Goal: Information Seeking & Learning: Learn about a topic

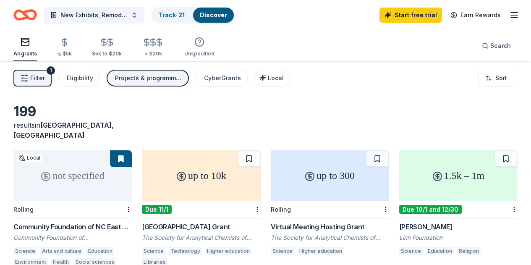
scroll to position [42, 0]
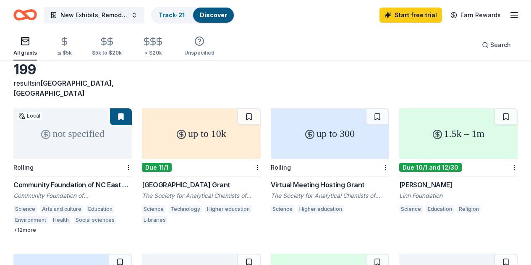
click at [400, 135] on div "1.5k – 1m" at bounding box center [459, 133] width 118 height 50
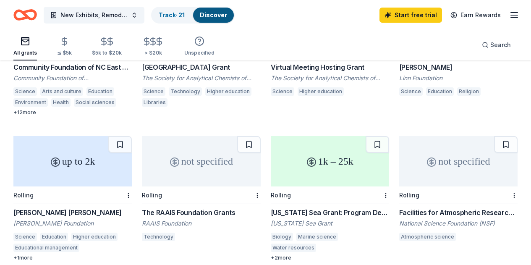
scroll to position [168, 0]
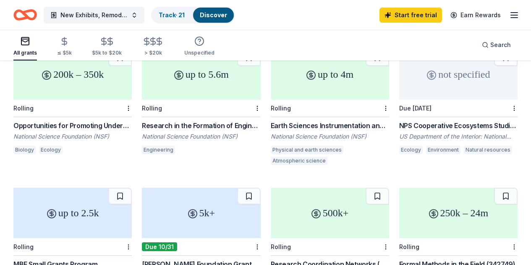
scroll to position [546, 0]
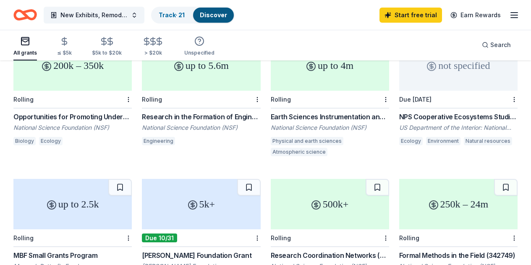
click at [260, 179] on div "5k+" at bounding box center [201, 204] width 118 height 50
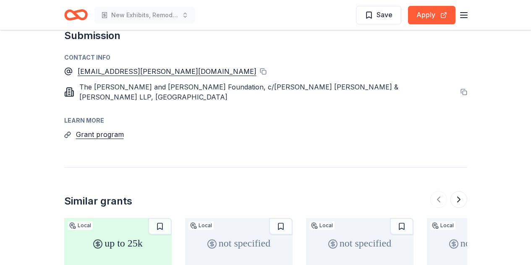
scroll to position [672, 0]
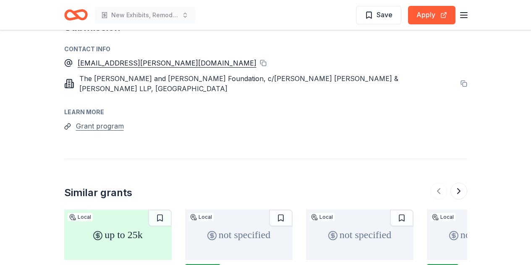
click at [105, 121] on button "Grant program" at bounding box center [100, 126] width 48 height 11
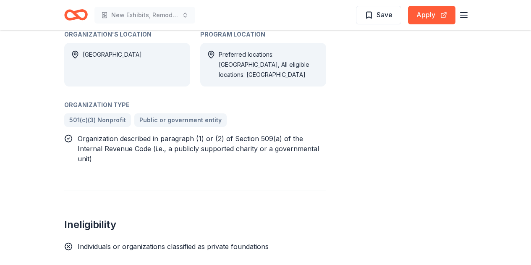
scroll to position [252, 0]
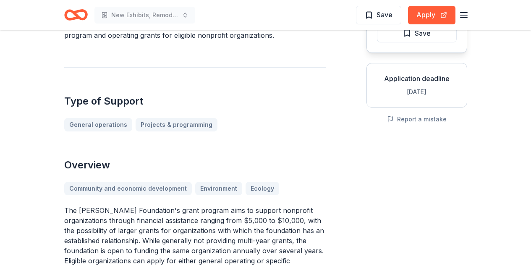
scroll to position [168, 0]
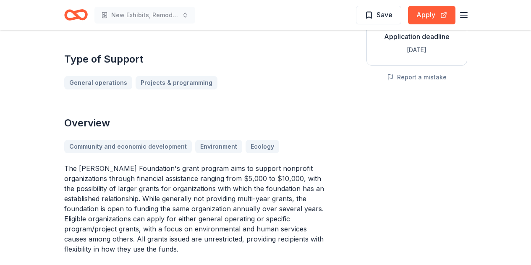
drag, startPoint x: 62, startPoint y: 142, endPoint x: 170, endPoint y: 169, distance: 111.2
drag, startPoint x: 64, startPoint y: 142, endPoint x: 105, endPoint y: 187, distance: 60.7
click at [105, 187] on p "The Lawrence Foundation's grant program aims to support nonprofit organizations…" at bounding box center [195, 208] width 262 height 91
drag, startPoint x: 119, startPoint y: 224, endPoint x: 80, endPoint y: 196, distance: 48.1
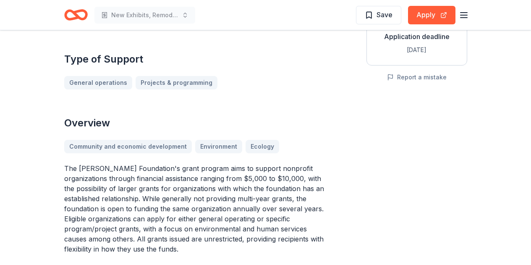
click at [81, 197] on p "The Lawrence Foundation's grant program aims to support nonprofit organizations…" at bounding box center [195, 208] width 262 height 91
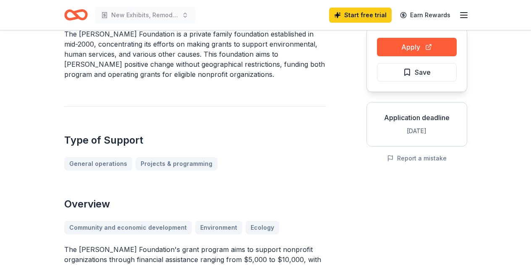
scroll to position [0, 0]
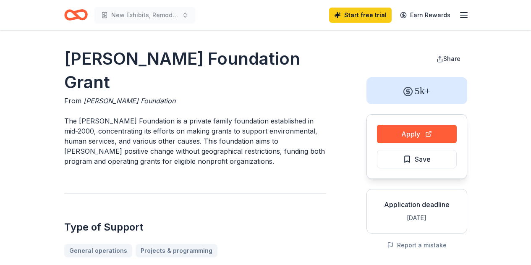
drag, startPoint x: 62, startPoint y: 53, endPoint x: 97, endPoint y: 87, distance: 49.0
drag, startPoint x: 94, startPoint y: 80, endPoint x: 84, endPoint y: 82, distance: 10.4
drag, startPoint x: 60, startPoint y: 51, endPoint x: 90, endPoint y: 77, distance: 39.6
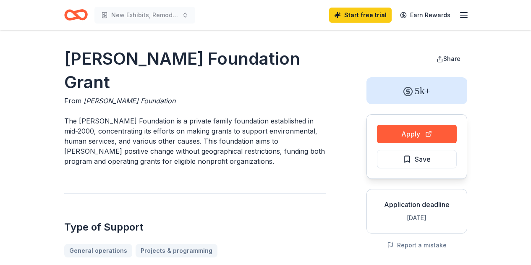
click at [90, 68] on h1 "Lawrence Foundation Grant" at bounding box center [195, 70] width 262 height 47
click at [90, 66] on h1 "Lawrence Foundation Grant" at bounding box center [195, 70] width 262 height 47
drag, startPoint x: 105, startPoint y: 93, endPoint x: 110, endPoint y: 108, distance: 15.8
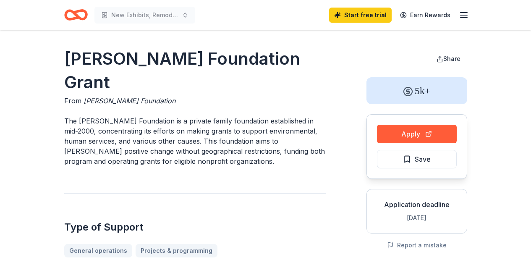
drag, startPoint x: 171, startPoint y: 141, endPoint x: 134, endPoint y: 130, distance: 37.9
drag, startPoint x: 160, startPoint y: 139, endPoint x: 139, endPoint y: 131, distance: 21.9
click at [140, 131] on p "The Lawrence Foundation is a private family foundation established in mid-2000,…" at bounding box center [195, 141] width 262 height 50
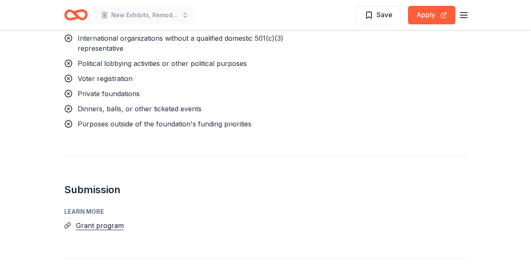
scroll to position [966, 0]
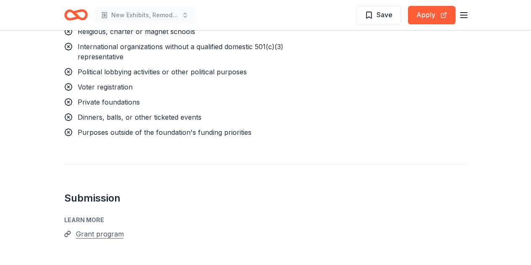
click at [91, 229] on button "Grant program" at bounding box center [100, 234] width 48 height 11
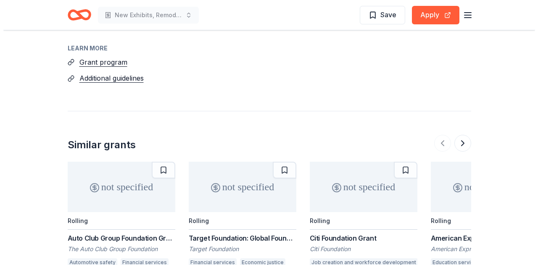
scroll to position [720, 0]
